Goal: Find specific page/section: Find specific page/section

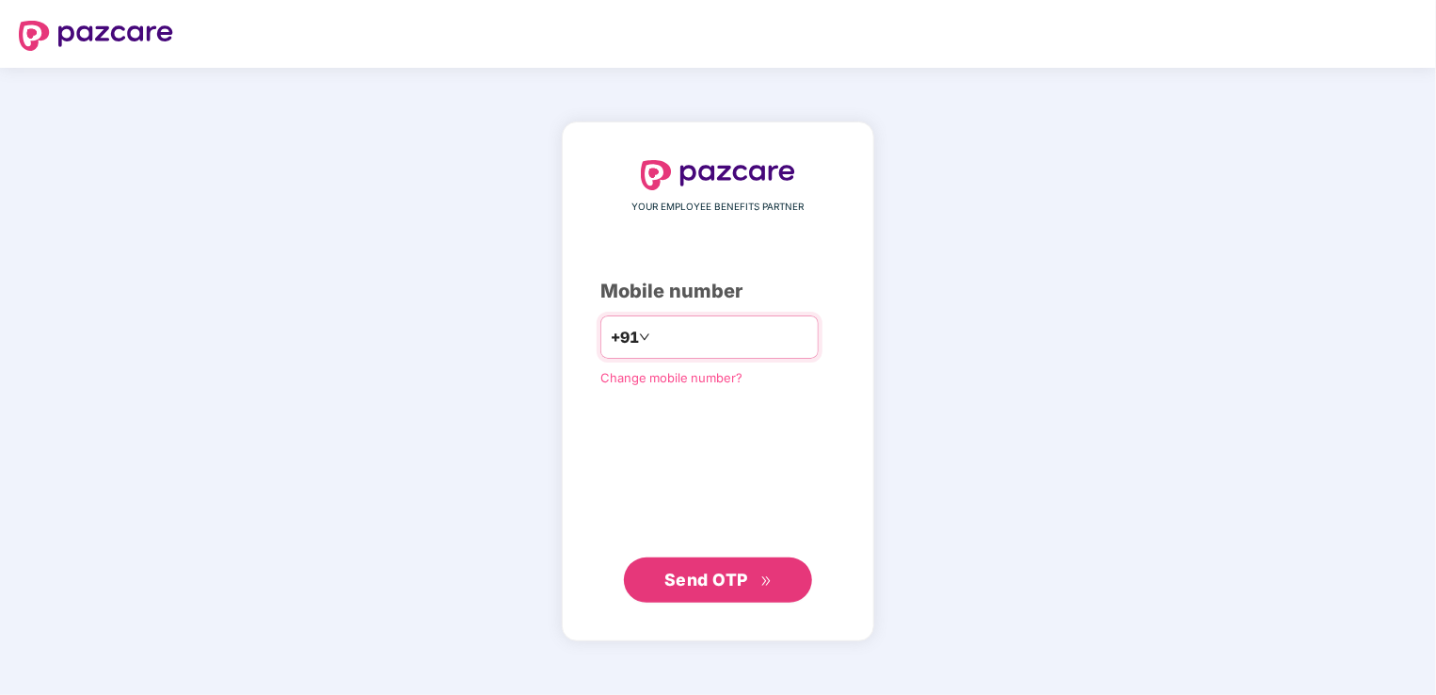
click at [743, 330] on input "number" at bounding box center [731, 337] width 154 height 30
type input "**********"
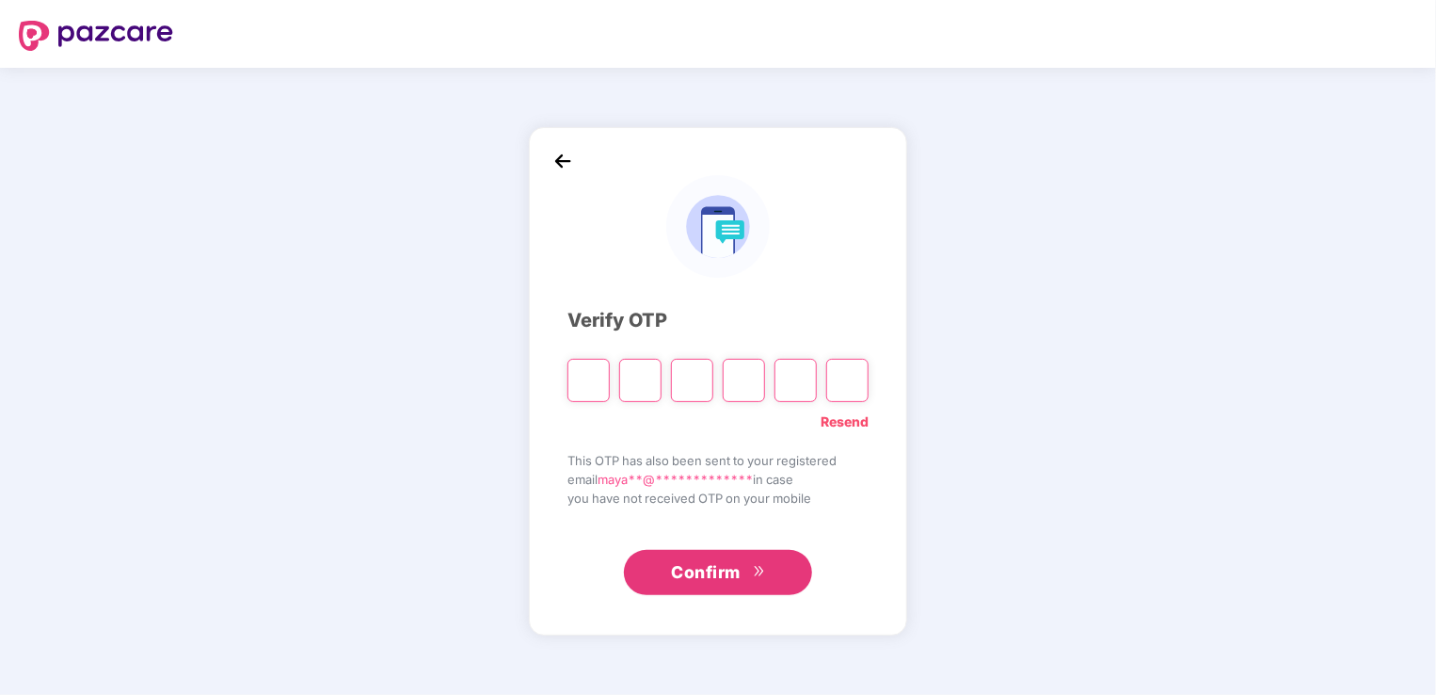
click at [586, 390] on input "Please enter verification code. Digit 1" at bounding box center [589, 380] width 42 height 43
type input "*"
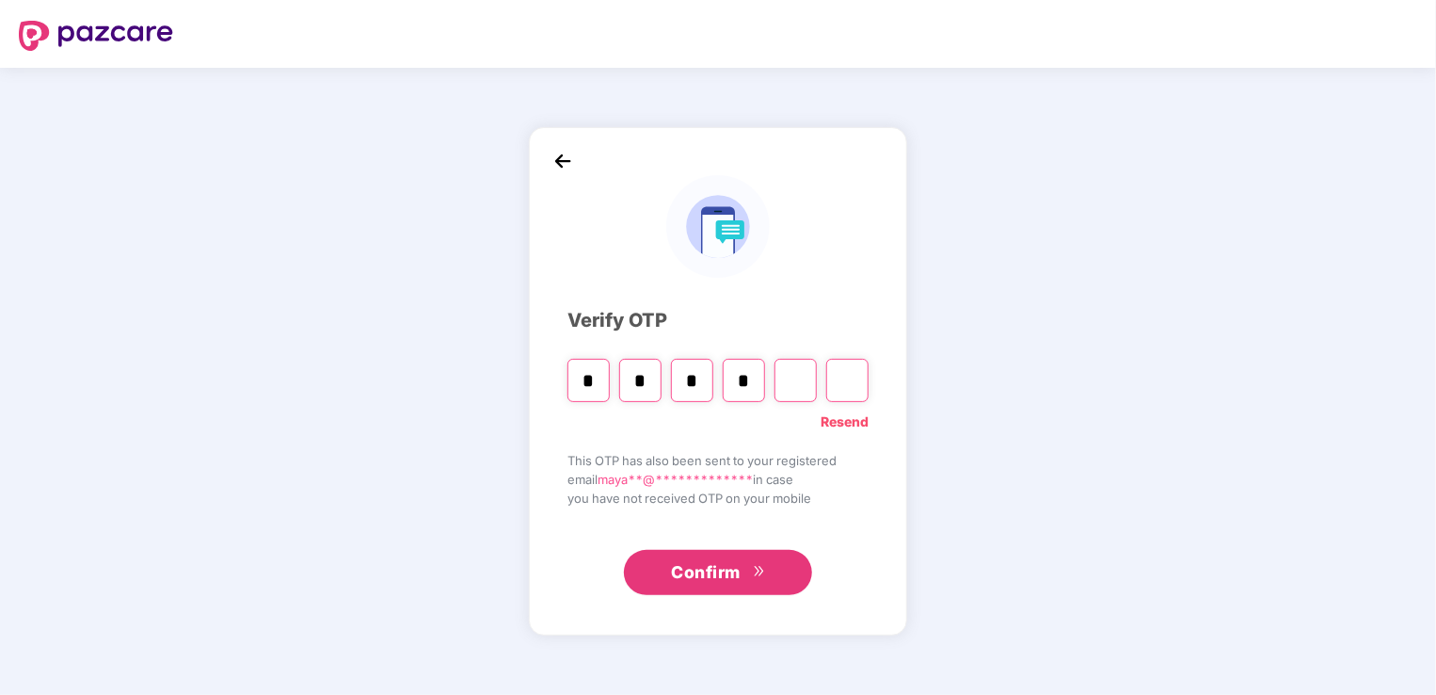
type input "*"
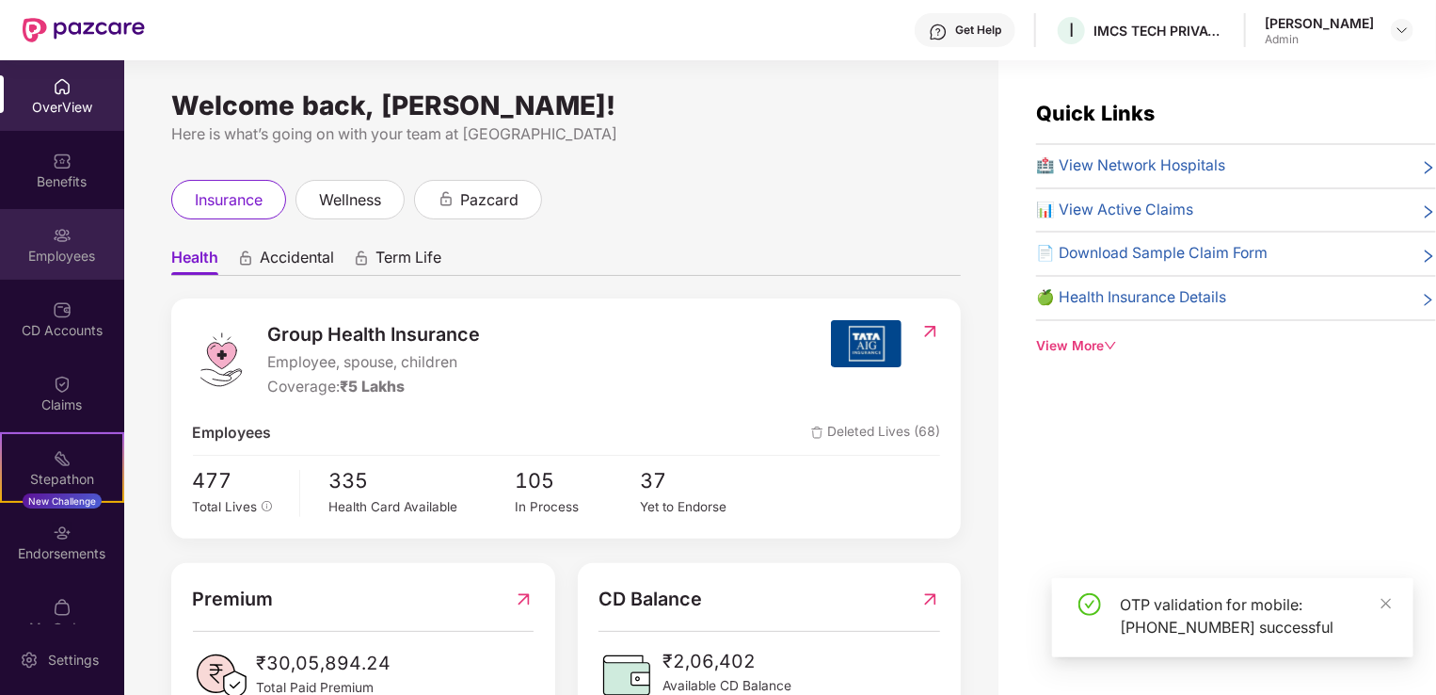
click at [66, 264] on div "Employees" at bounding box center [62, 256] width 124 height 19
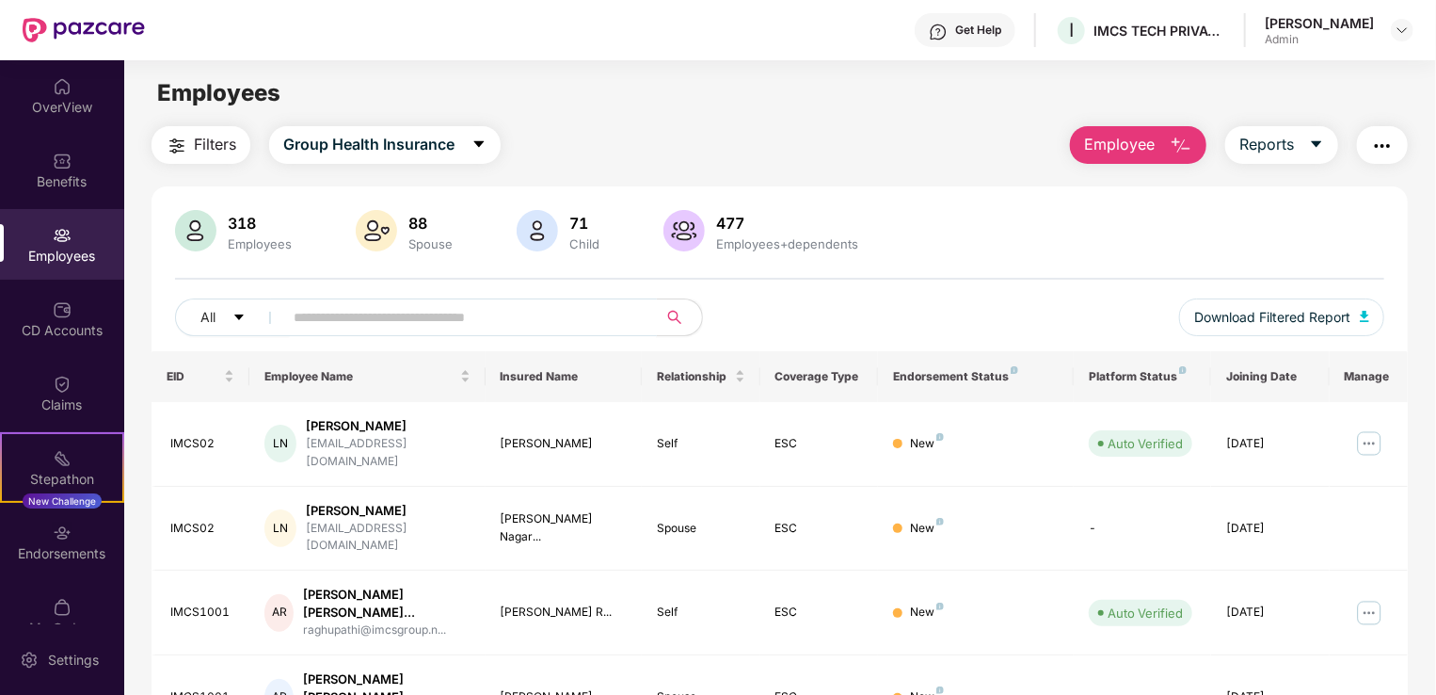
click at [301, 313] on input "text" at bounding box center [463, 317] width 338 height 28
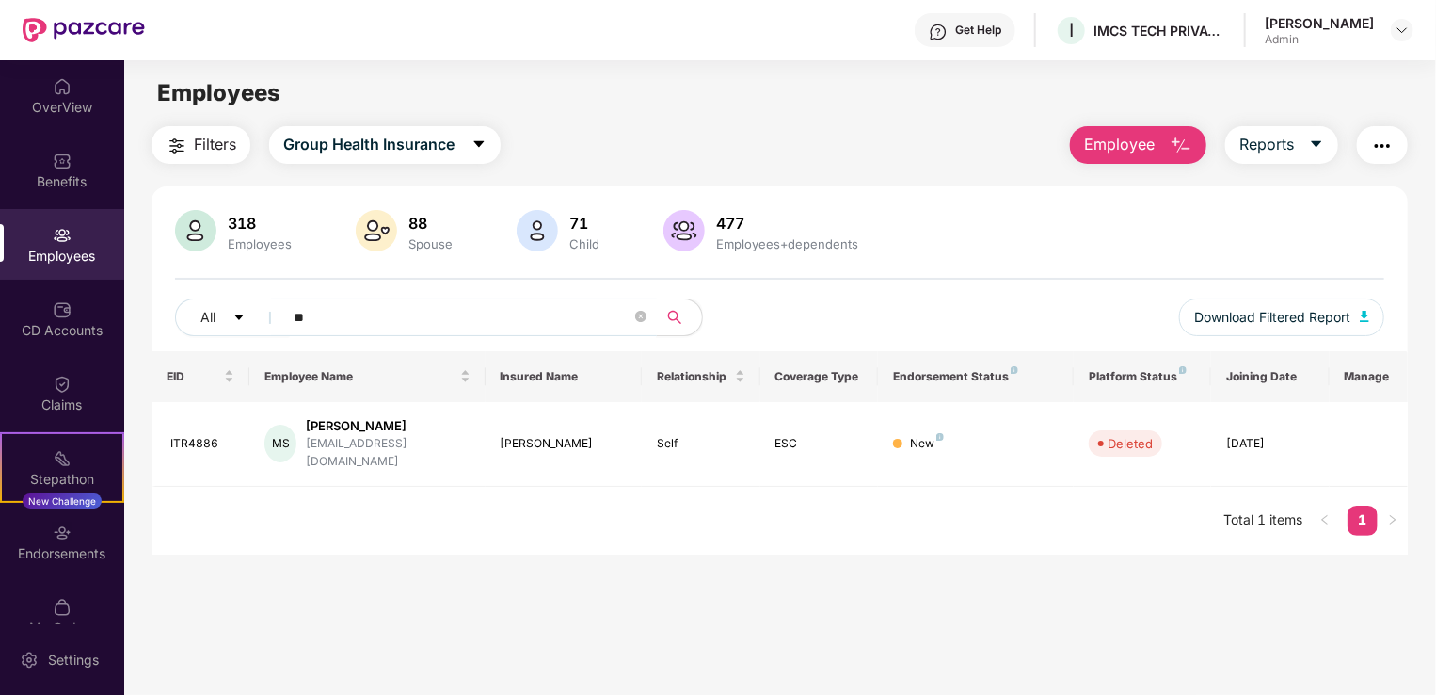
type input "*"
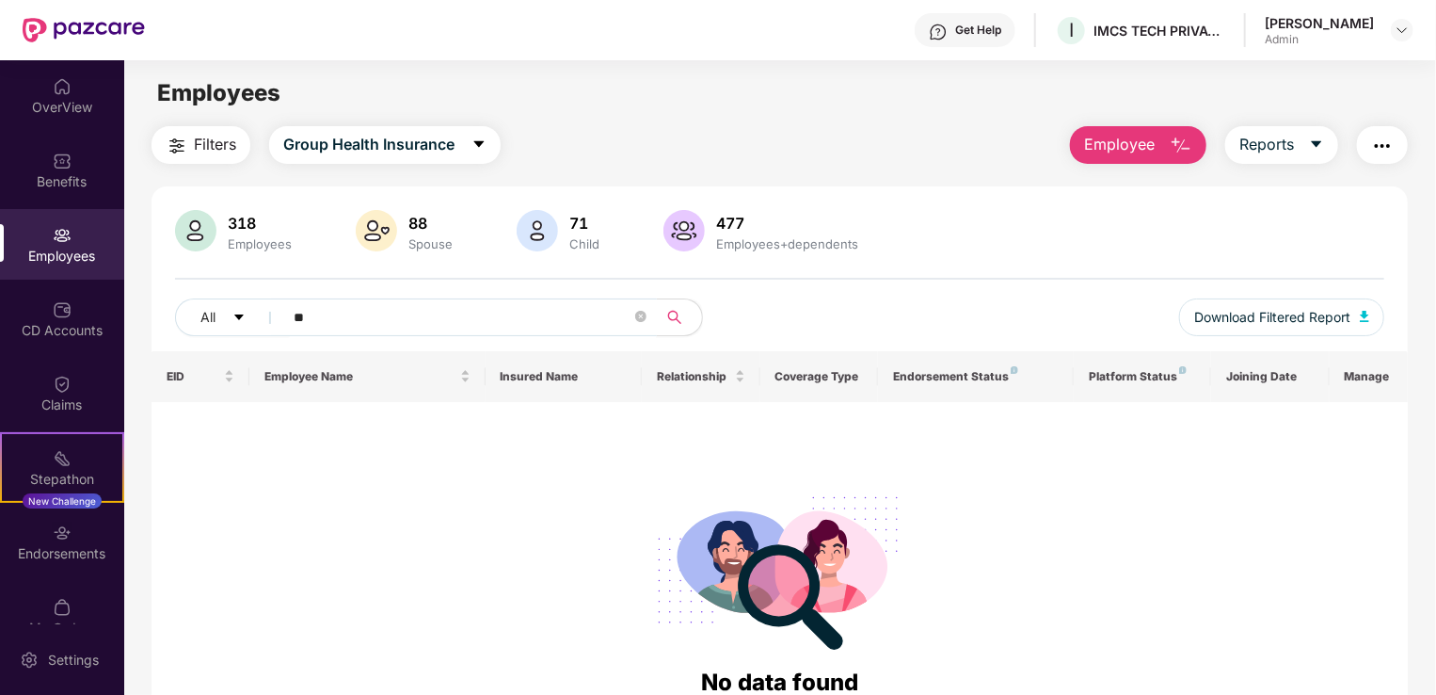
type input "*"
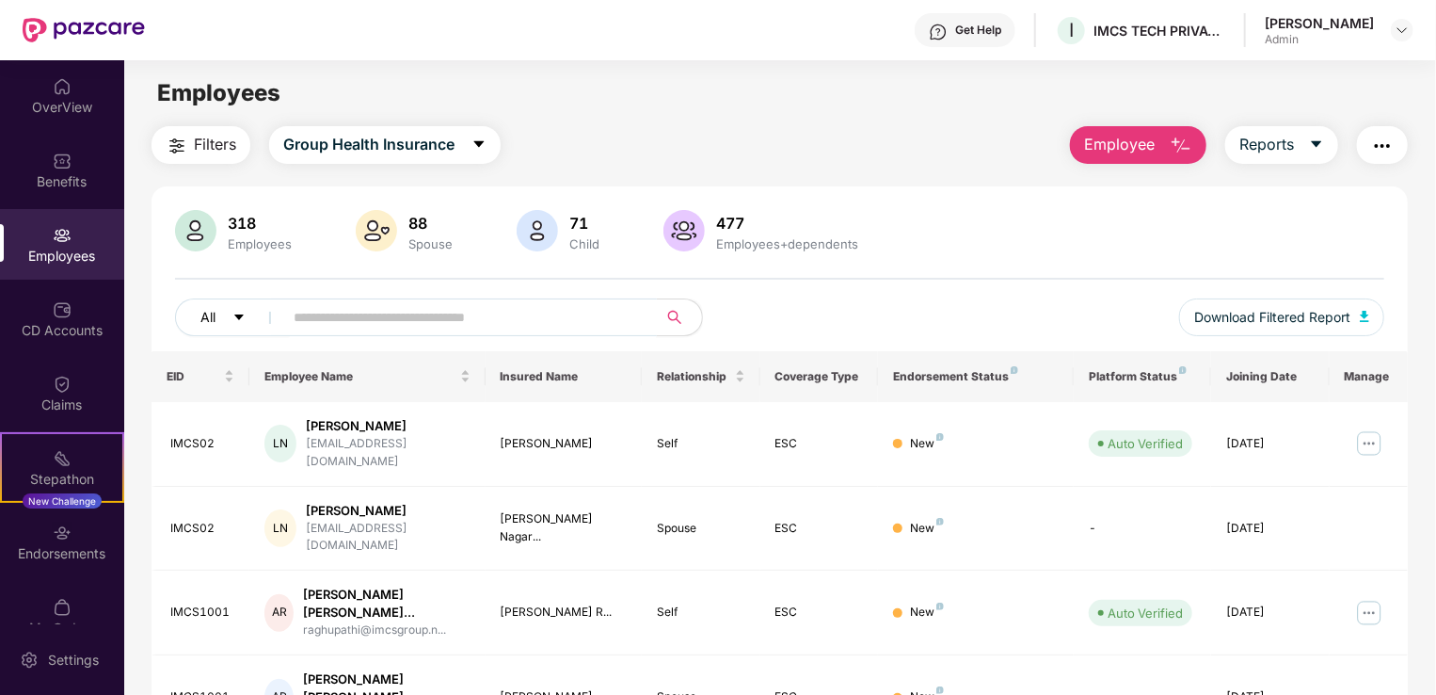
click at [237, 311] on icon "caret-down" at bounding box center [238, 317] width 13 height 13
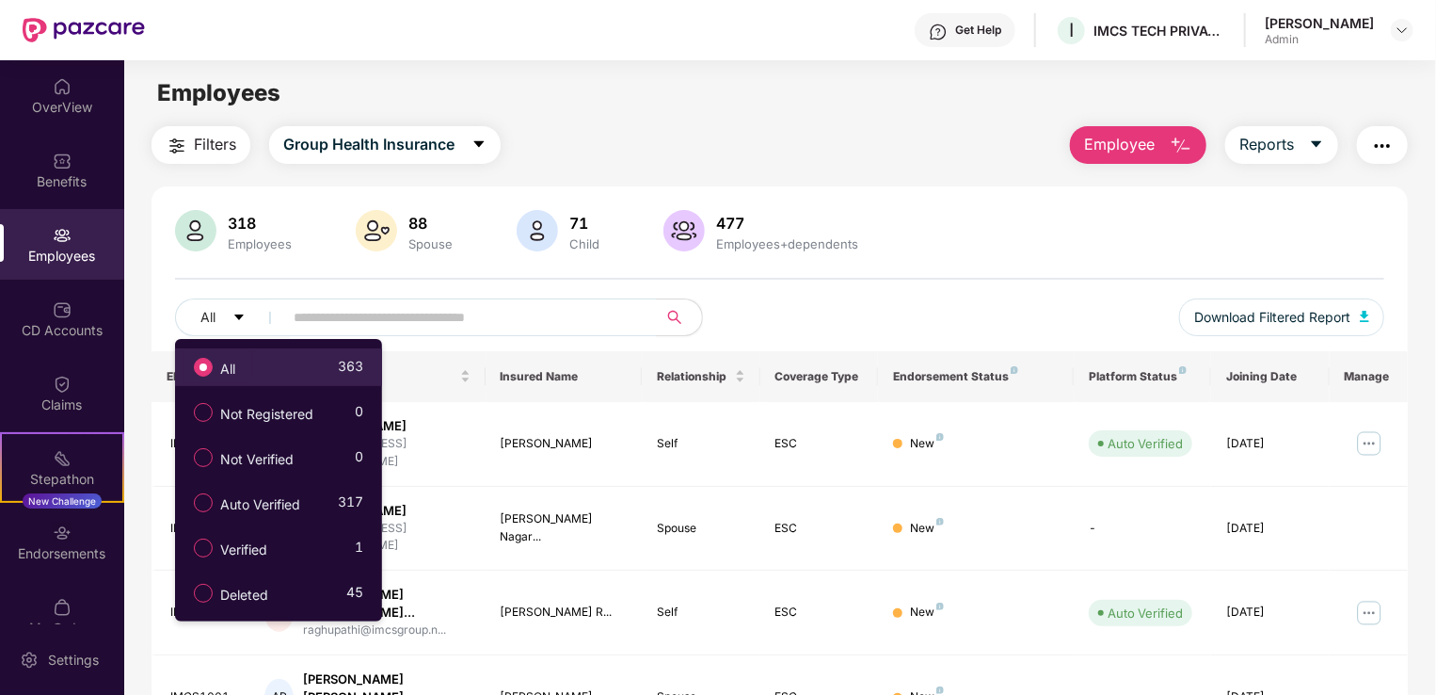
click at [241, 367] on span "All" at bounding box center [228, 369] width 30 height 21
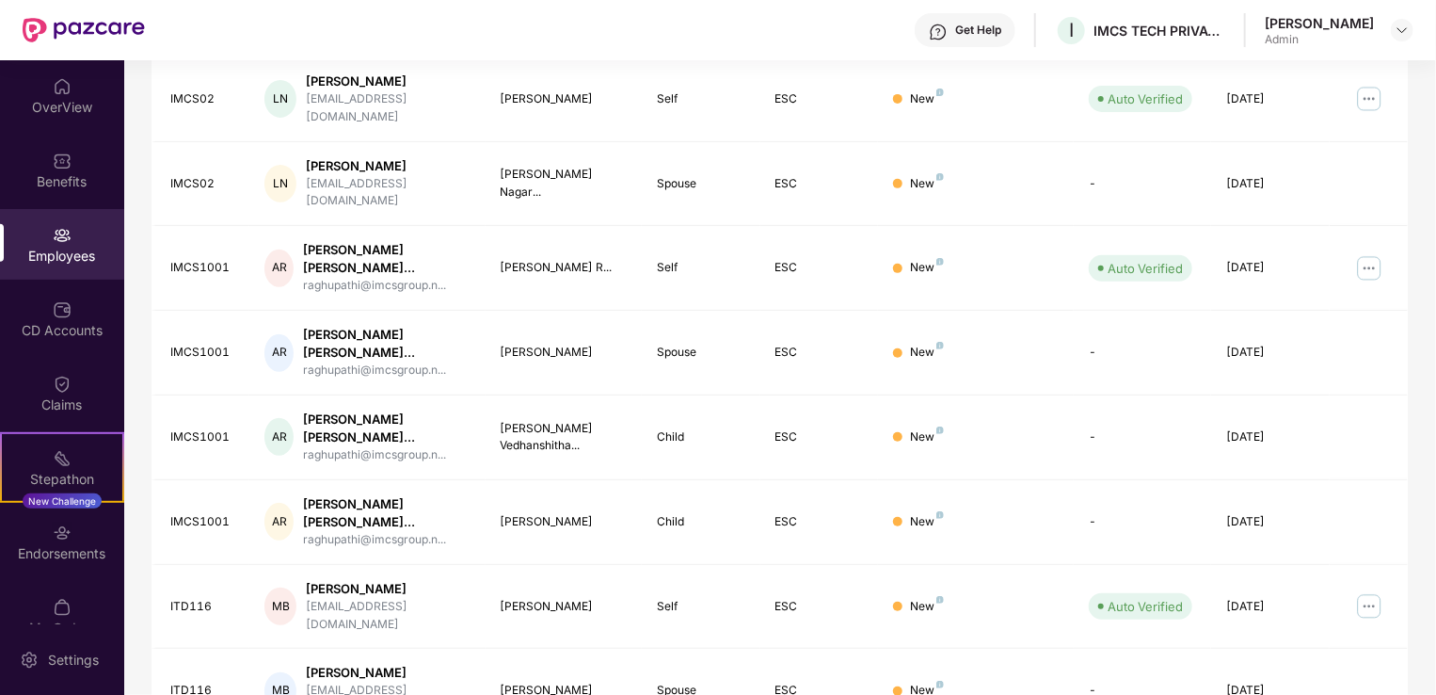
scroll to position [459, 0]
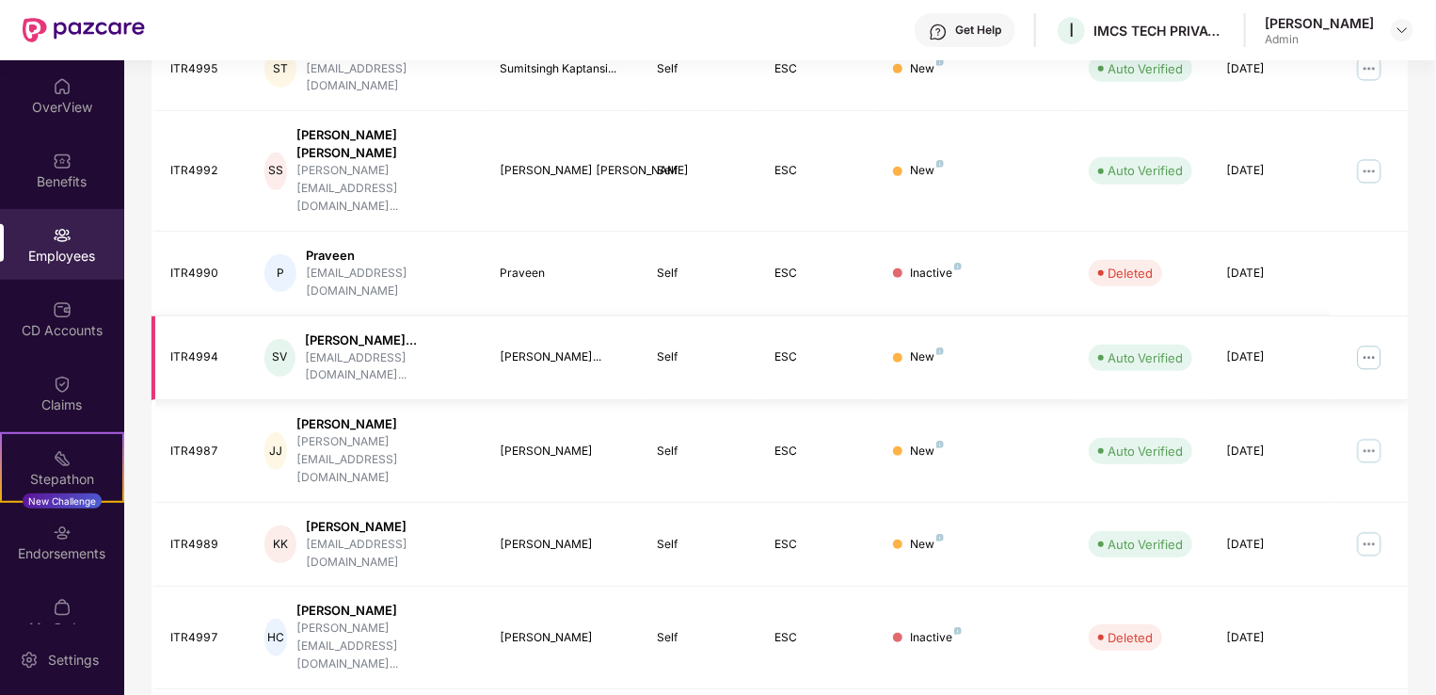
scroll to position [0, 0]
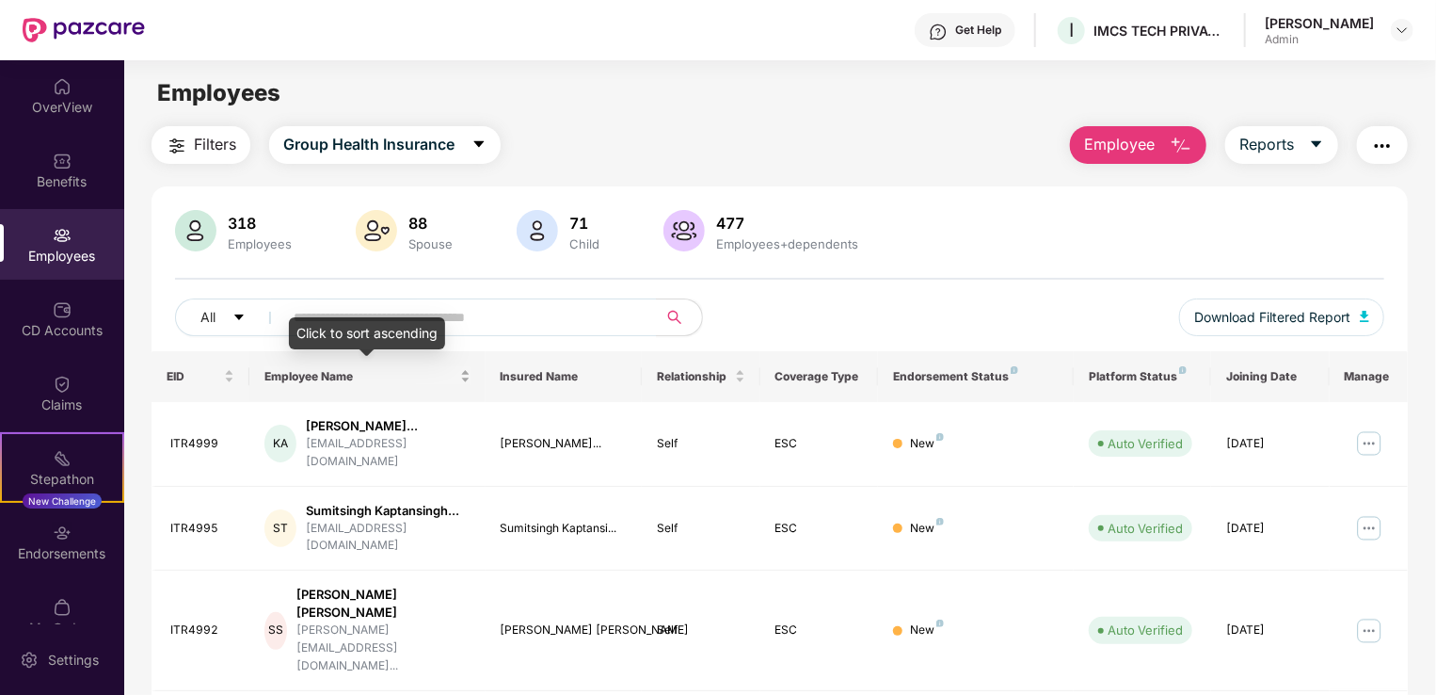
click at [465, 371] on div "Employee Name" at bounding box center [366, 376] width 205 height 18
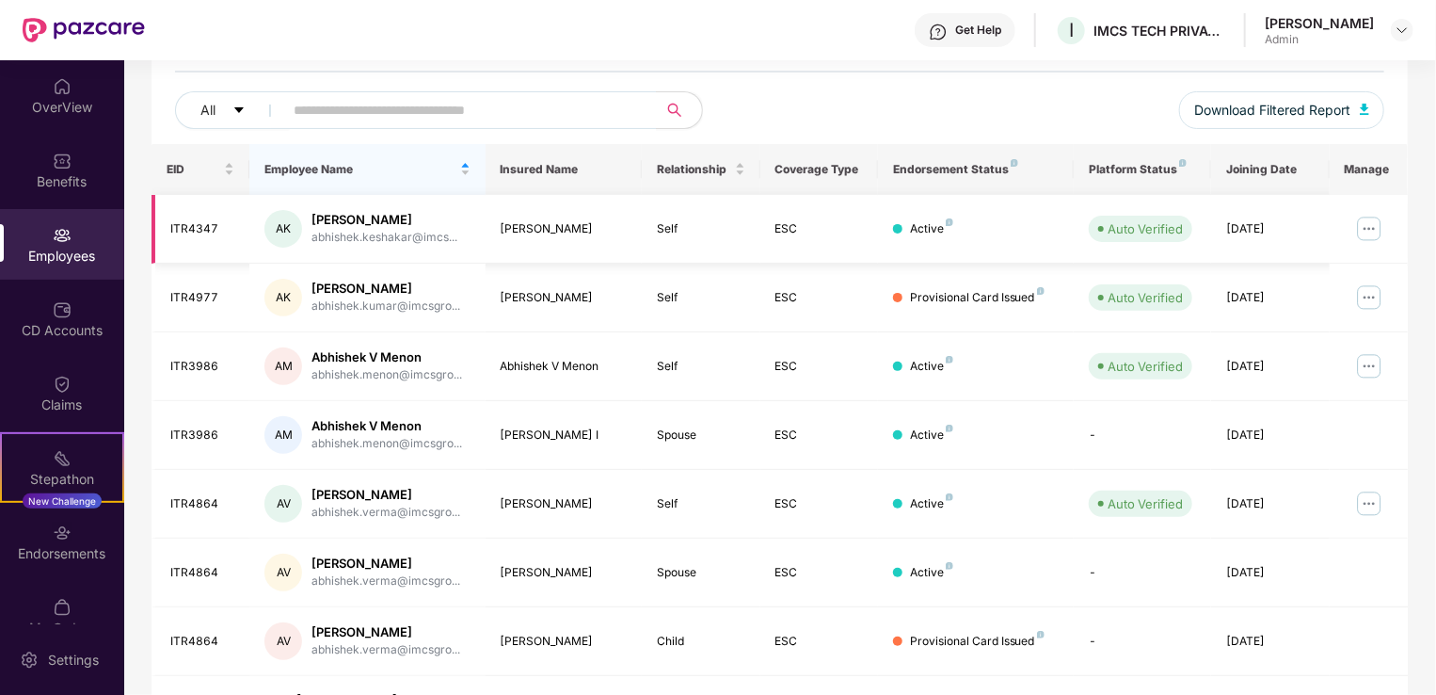
scroll to position [459, 0]
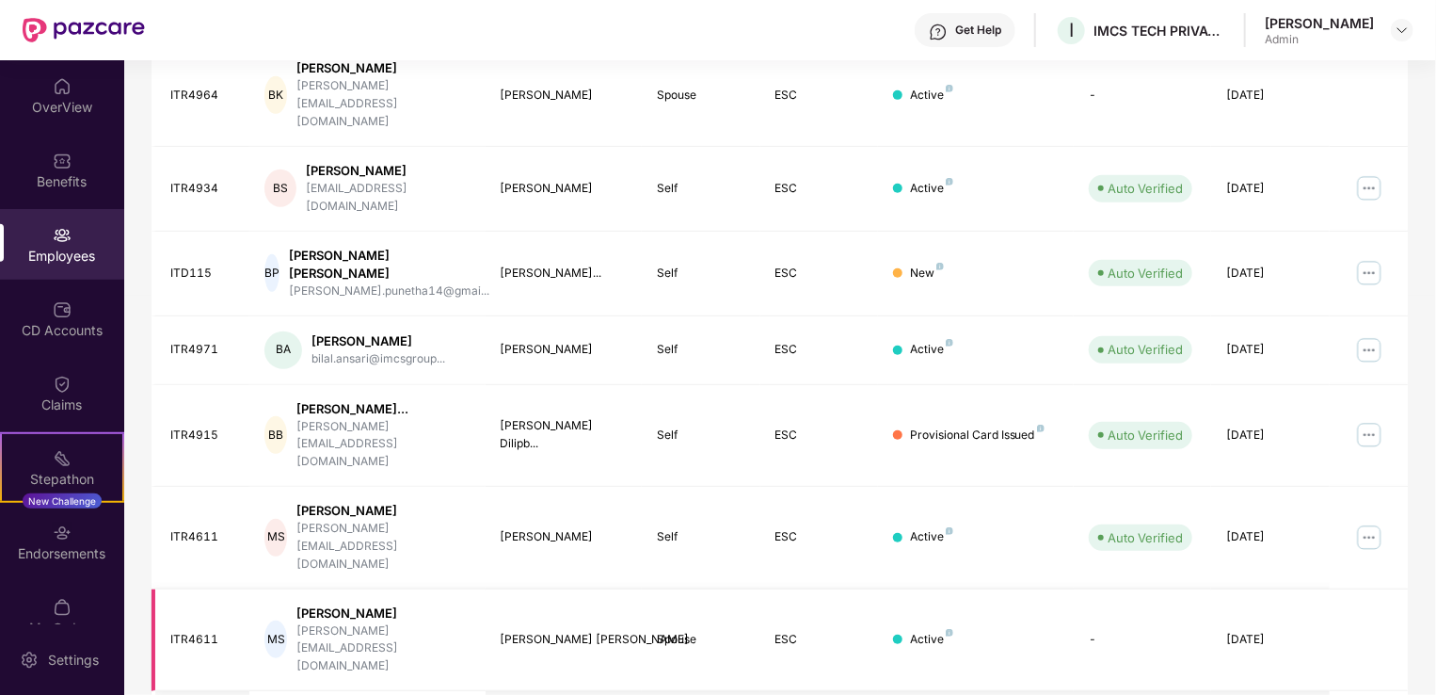
scroll to position [0, 0]
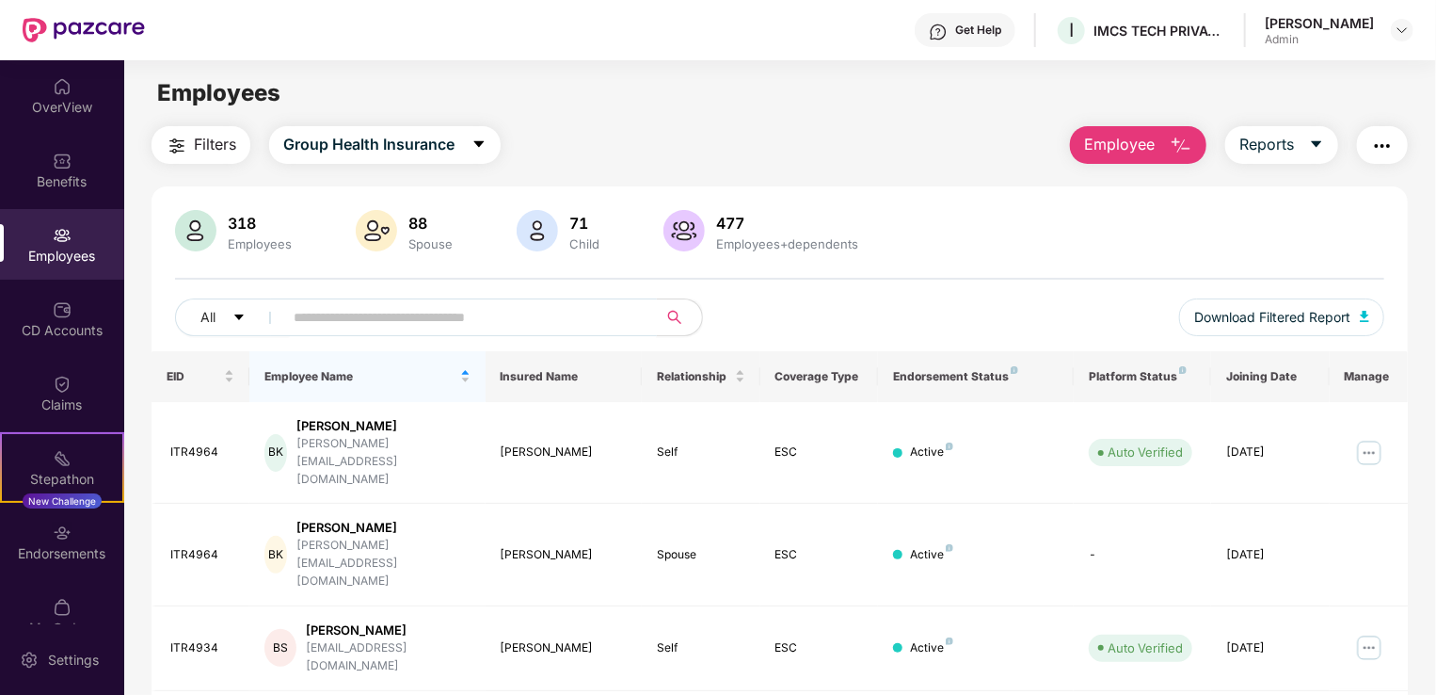
click at [399, 303] on input "text" at bounding box center [463, 317] width 338 height 28
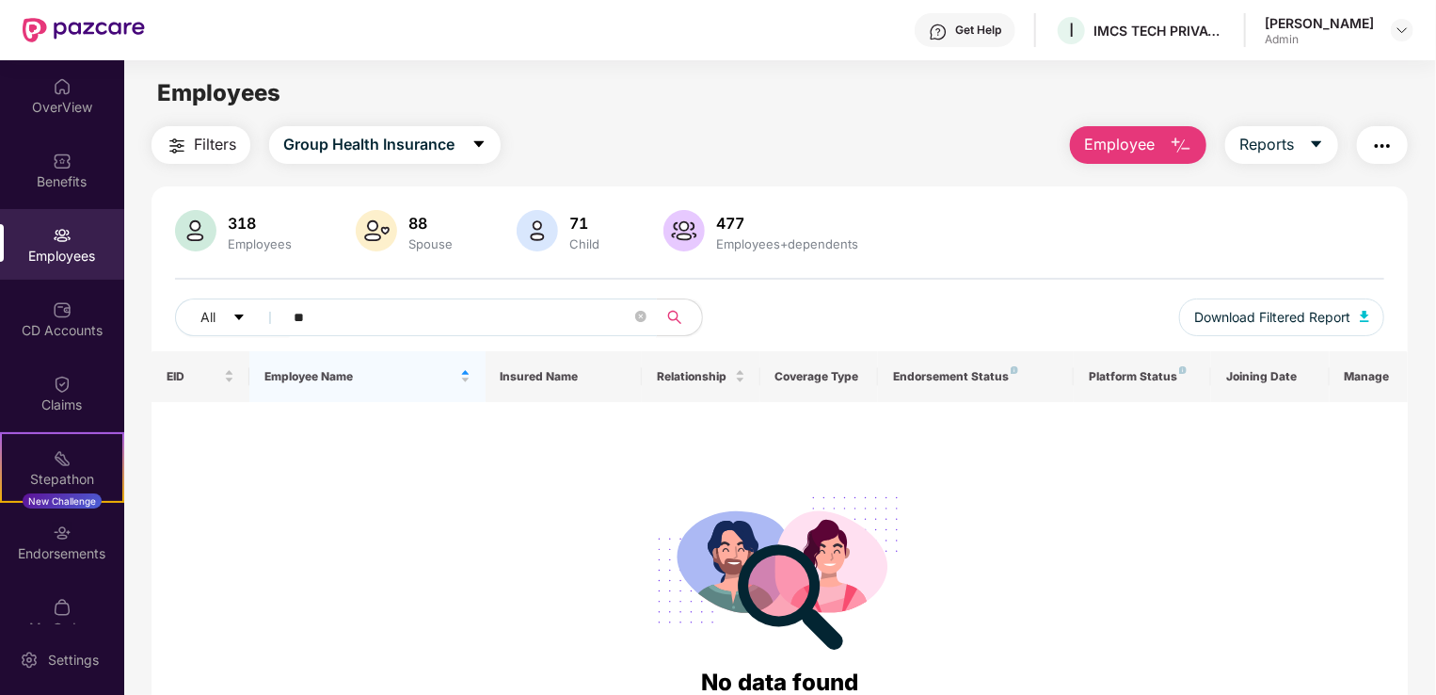
type input "*"
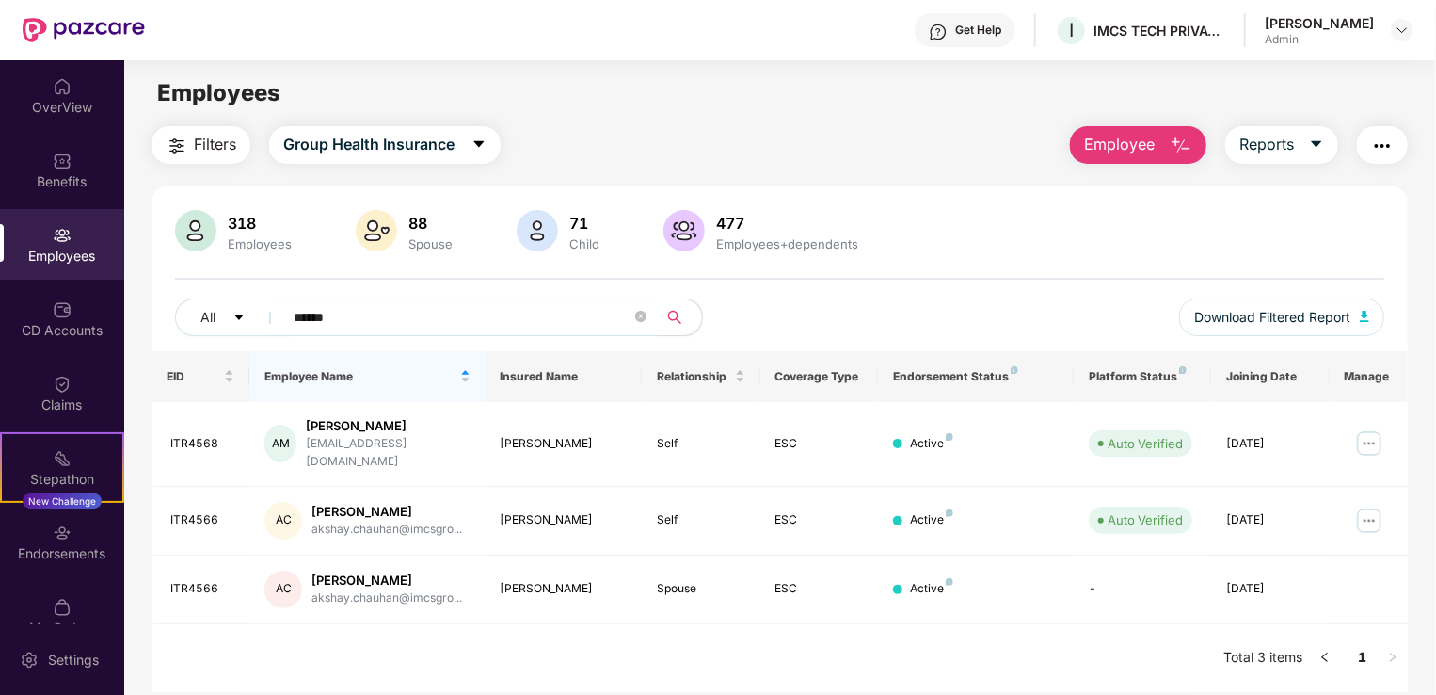
type input "******"
click at [455, 634] on div "EID Employee Name Insured Name Relationship Coverage Type Endorsement Status Pl…" at bounding box center [780, 521] width 1257 height 341
